Goal: Navigation & Orientation: Understand site structure

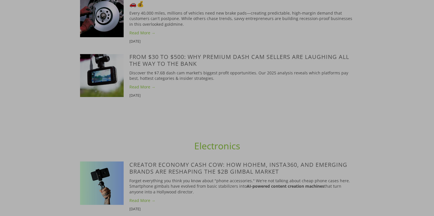
scroll to position [401, 0]
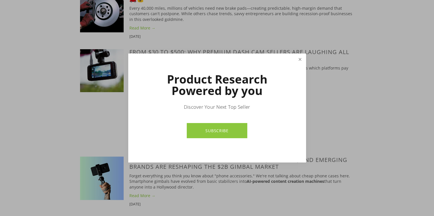
click at [301, 60] on link "Close" at bounding box center [300, 59] width 10 height 10
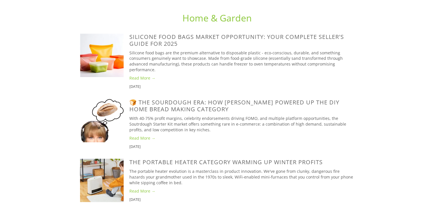
scroll to position [1003, 0]
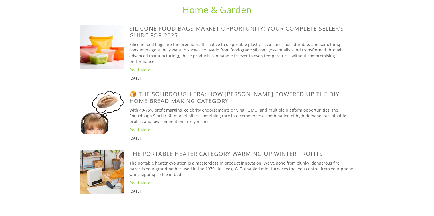
click at [132, 73] on link "Read More →" at bounding box center [241, 70] width 225 height 6
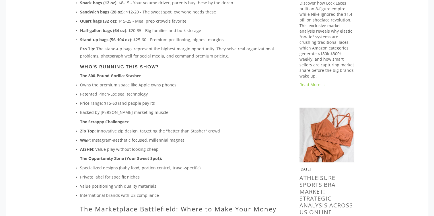
scroll to position [459, 0]
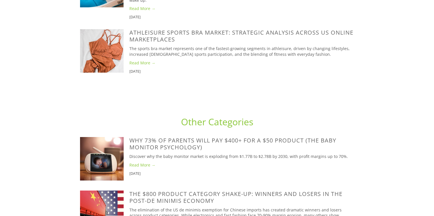
scroll to position [1895, 0]
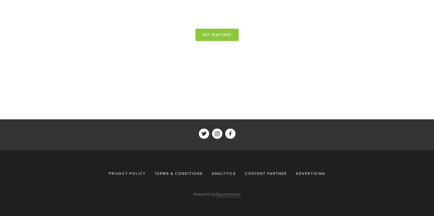
scroll to position [2430, 0]
click at [220, 173] on div "Analytics" at bounding box center [224, 174] width 32 height 10
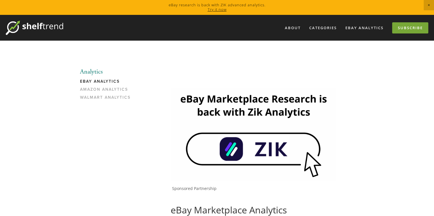
click at [415, 30] on link "Subscribe" at bounding box center [410, 27] width 36 height 11
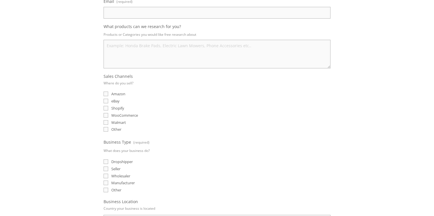
scroll to position [115, 0]
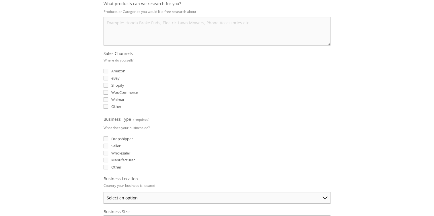
click at [106, 78] on input "eBay" at bounding box center [105, 78] width 5 height 5
checkbox input "true"
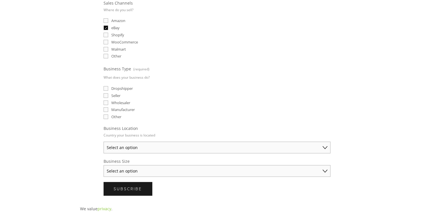
scroll to position [172, 0]
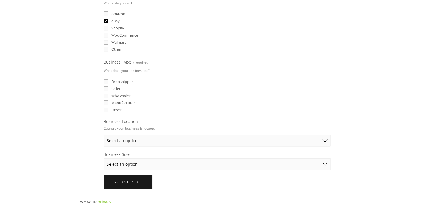
click at [106, 87] on input "Seller" at bounding box center [105, 89] width 5 height 5
checkbox input "true"
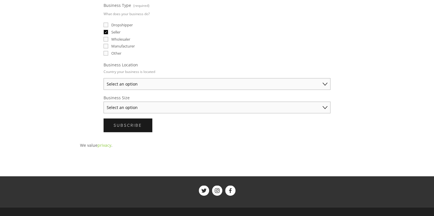
scroll to position [229, 0]
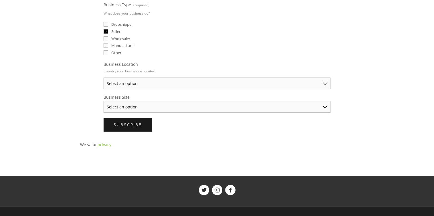
click at [124, 81] on select "Select an option Australia United States United Kingdom China Japan Germany Can…" at bounding box center [216, 84] width 227 height 12
select select "United States"
click at [103, 78] on select "Select an option Australia United States United Kingdom China Japan Germany Can…" at bounding box center [216, 84] width 227 height 12
click at [121, 101] on select "Select an option Solo Merchant (under $50K annual sales) Small Business ($50K -…" at bounding box center [216, 107] width 227 height 12
select select "Solo Merchant (under $50K annual sales)"
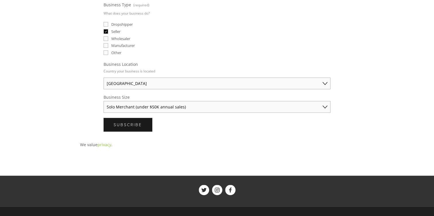
click at [103, 101] on select "Select an option Solo Merchant (under $50K annual sales) Small Business ($50K -…" at bounding box center [216, 107] width 227 height 12
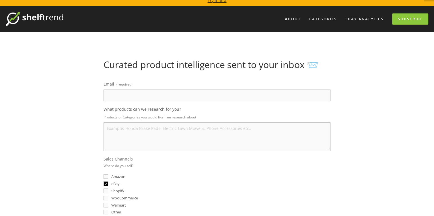
scroll to position [0, 0]
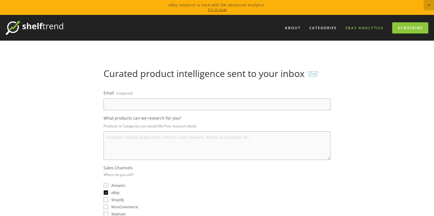
click at [366, 27] on link "eBay Analytics" at bounding box center [364, 27] width 46 height 9
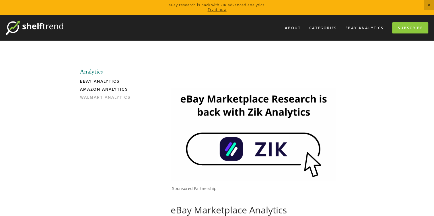
click at [110, 87] on link "Amazon Analytics" at bounding box center [107, 91] width 55 height 8
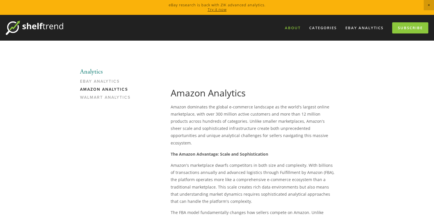
click at [289, 26] on link "About" at bounding box center [292, 27] width 23 height 9
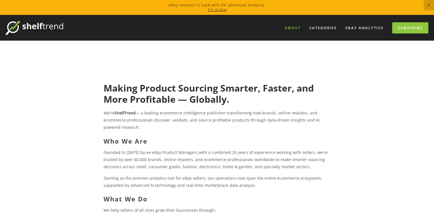
drag, startPoint x: 398, startPoint y: 0, endPoint x: 75, endPoint y: 73, distance: 331.4
click at [75, 73] on main "Making Product Sourcing Smarter, Faster, and More Profitable — Globally. We're …" at bounding box center [217, 200] width 292 height 319
click at [46, 28] on img at bounding box center [34, 28] width 57 height 14
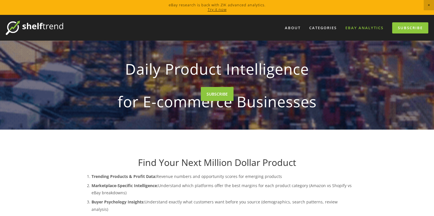
click at [366, 27] on link "eBay Analytics" at bounding box center [364, 27] width 46 height 9
